Goal: Transaction & Acquisition: Book appointment/travel/reservation

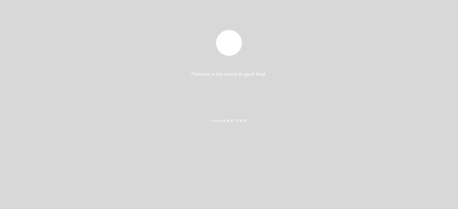
select select "pt"
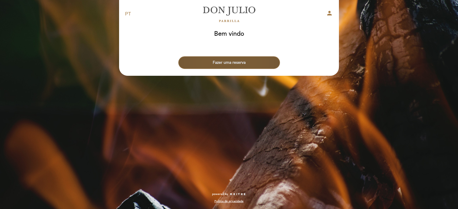
click at [240, 60] on button "Fazer uma reserva" at bounding box center [229, 62] width 102 height 13
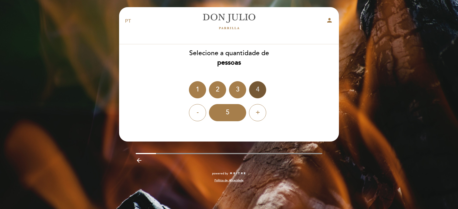
click at [260, 89] on div "4" at bounding box center [257, 89] width 17 height 17
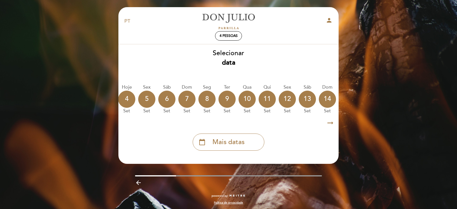
scroll to position [0, 68]
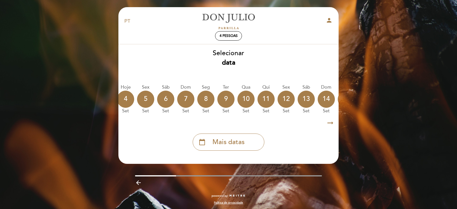
drag, startPoint x: 203, startPoint y: 119, endPoint x: 220, endPoint y: 119, distance: 17.8
click at [222, 120] on div "arrow_right_alt arrow_right_alt" at bounding box center [228, 123] width 221 height 12
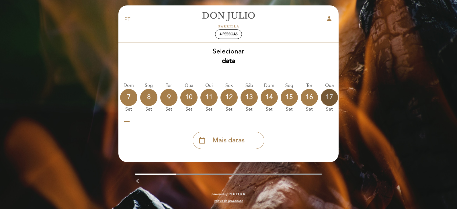
scroll to position [3, 0]
click at [207, 99] on div "11" at bounding box center [208, 97] width 17 height 17
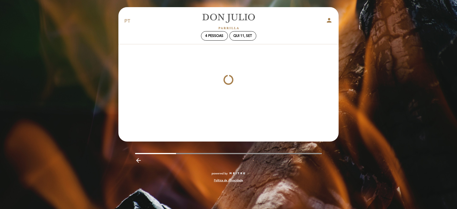
scroll to position [0, 0]
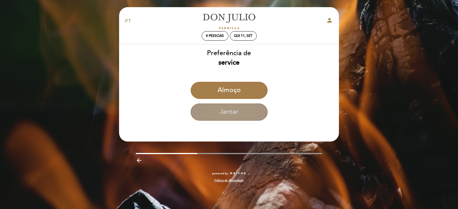
click at [231, 113] on button "Jantar" at bounding box center [229, 112] width 77 height 17
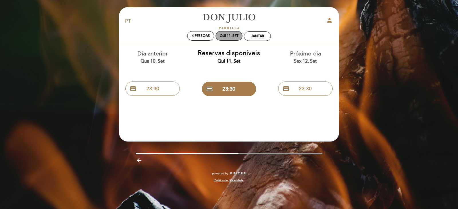
click at [225, 36] on div "Qui 11, set" at bounding box center [229, 36] width 19 height 4
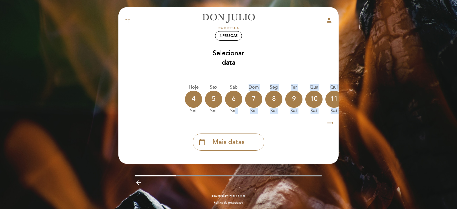
drag, startPoint x: 235, startPoint y: 117, endPoint x: 243, endPoint y: 119, distance: 8.2
click at [243, 119] on div "Selecionar data [GEOGRAPHIC_DATA] [DATE] [DATE] [DATE] [DATE] [DATE] [DATE] [DA…" at bounding box center [228, 100] width 221 height 102
click at [315, 100] on div "10" at bounding box center [313, 99] width 17 height 17
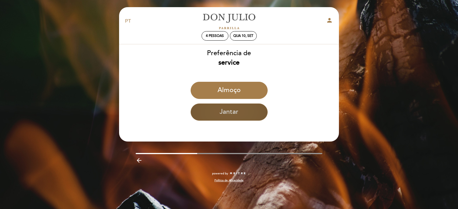
click at [248, 115] on button "Jantar" at bounding box center [229, 112] width 77 height 17
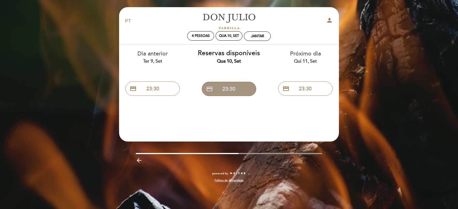
click at [235, 87] on button "credit_card 23:30" at bounding box center [229, 89] width 54 height 14
click at [331, 21] on icon "person" at bounding box center [329, 20] width 7 height 7
click at [227, 36] on div "Qua 10, set" at bounding box center [229, 36] width 20 height 4
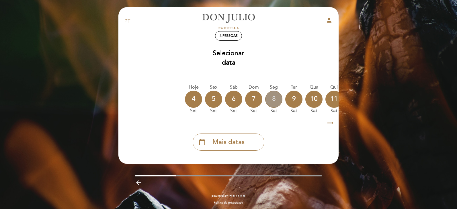
click at [274, 99] on div "8" at bounding box center [273, 99] width 17 height 17
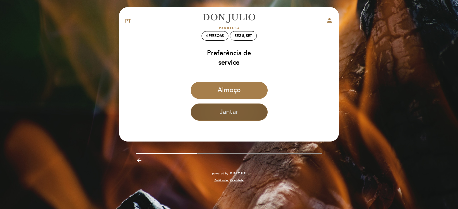
click at [240, 109] on button "Jantar" at bounding box center [229, 112] width 77 height 17
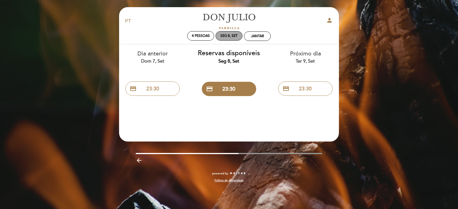
click at [228, 35] on div "Seg 8, set" at bounding box center [229, 36] width 17 height 4
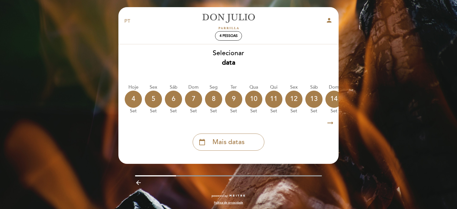
scroll to position [0, 68]
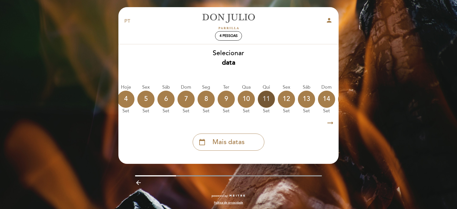
click at [264, 100] on div "11" at bounding box center [266, 99] width 17 height 17
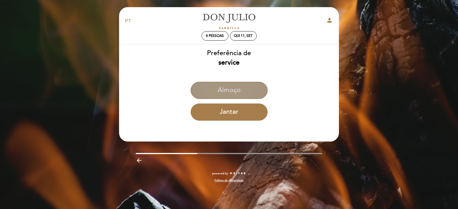
click at [235, 96] on button "Almoço" at bounding box center [229, 90] width 77 height 17
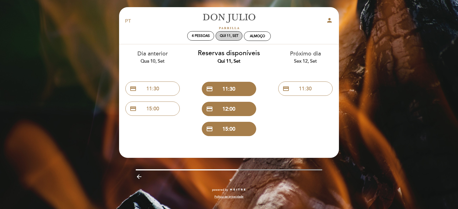
click at [226, 36] on div "Qui 11, set" at bounding box center [229, 36] width 19 height 4
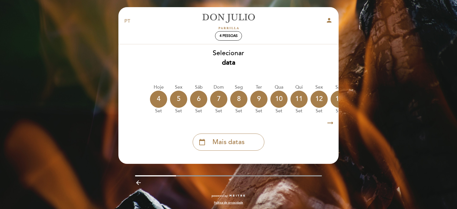
scroll to position [0, 34]
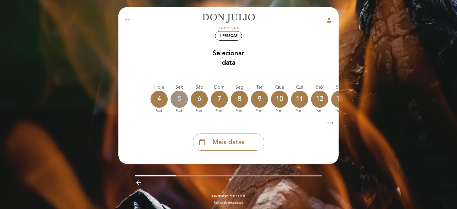
click at [181, 99] on div "5" at bounding box center [178, 99] width 17 height 17
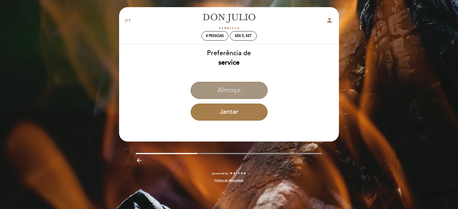
click at [244, 93] on button "Almoço" at bounding box center [229, 90] width 77 height 17
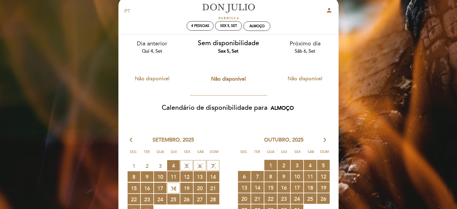
scroll to position [0, 0]
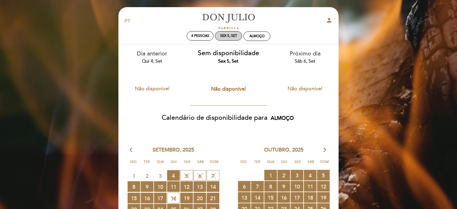
click at [236, 37] on div "Sex 5, set" at bounding box center [228, 36] width 17 height 4
select select "? undefined:undefined ?"
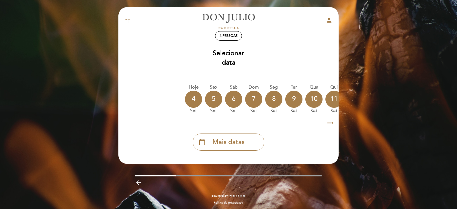
drag, startPoint x: 227, startPoint y: 118, endPoint x: 249, endPoint y: 121, distance: 22.0
click at [261, 120] on div "arrow_right_alt arrow_right_alt" at bounding box center [228, 123] width 221 height 12
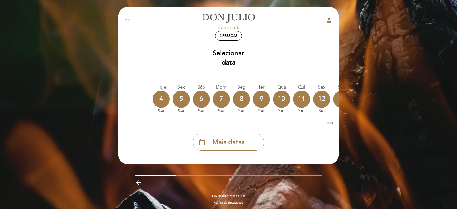
scroll to position [0, 35]
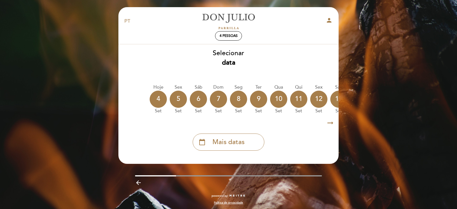
click at [328, 125] on icon "arrow_right_alt" at bounding box center [330, 123] width 9 height 12
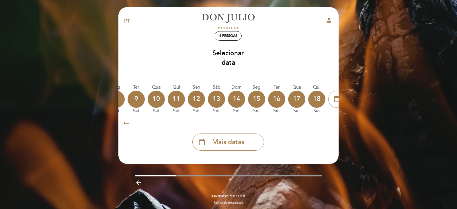
scroll to position [0, 167]
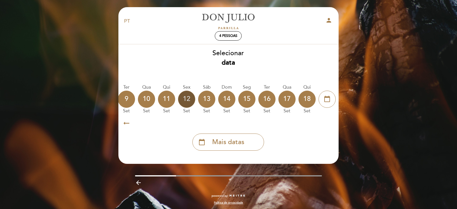
click at [182, 98] on div "12" at bounding box center [186, 99] width 17 height 17
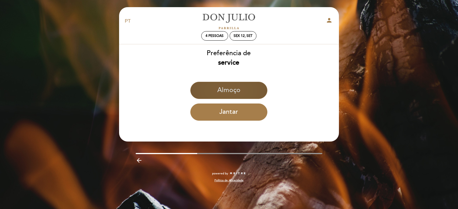
click at [243, 93] on button "Almoço" at bounding box center [228, 90] width 77 height 17
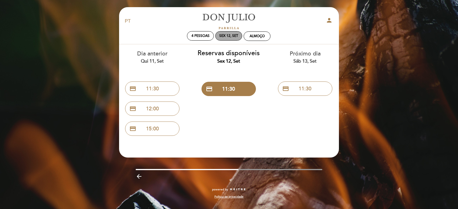
click at [235, 34] on div "Sex 12, set" at bounding box center [228, 36] width 19 height 4
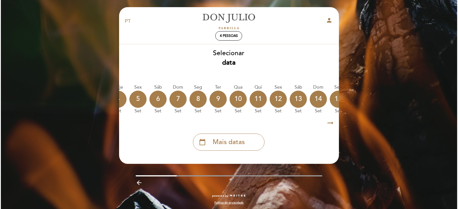
scroll to position [0, 76]
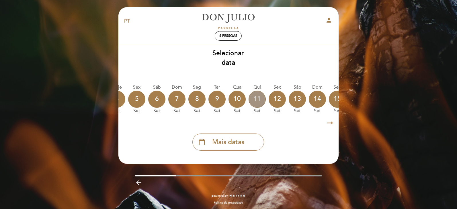
click at [257, 99] on div "11" at bounding box center [256, 99] width 17 height 17
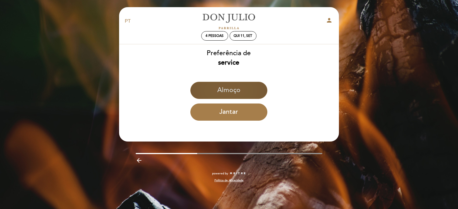
click at [225, 85] on button "Almoço" at bounding box center [228, 90] width 77 height 17
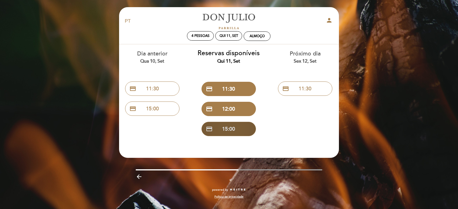
click at [233, 129] on button "credit_card 15:00" at bounding box center [229, 129] width 54 height 14
